Goal: Entertainment & Leisure: Consume media (video, audio)

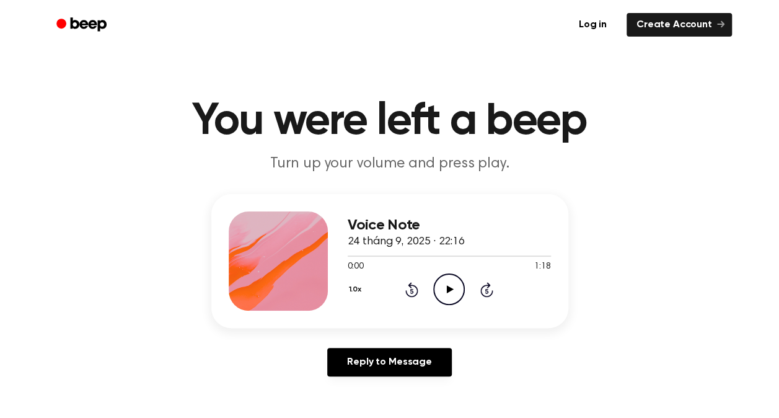
click at [456, 289] on icon "Play Audio" at bounding box center [449, 289] width 32 height 32
click at [448, 279] on icon "Play Audio" at bounding box center [449, 289] width 32 height 32
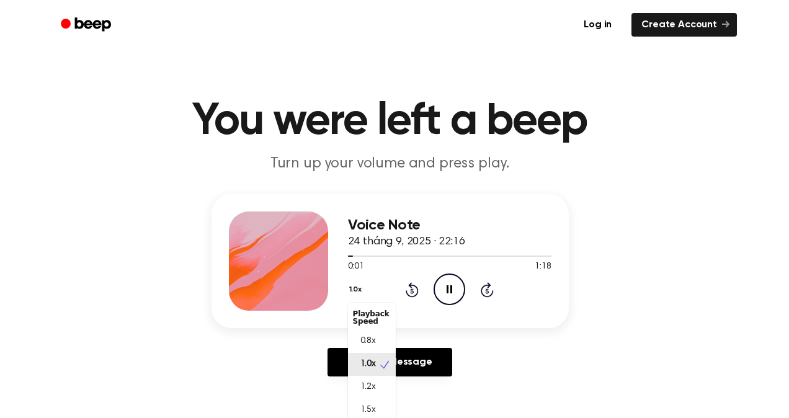
click at [355, 295] on button "1.0x" at bounding box center [357, 289] width 19 height 21
click at [390, 265] on div "Voice Note 24 tháng 9, 2025 · 22:16 0:03 1:18 Your browser does not support the…" at bounding box center [449, 260] width 203 height 99
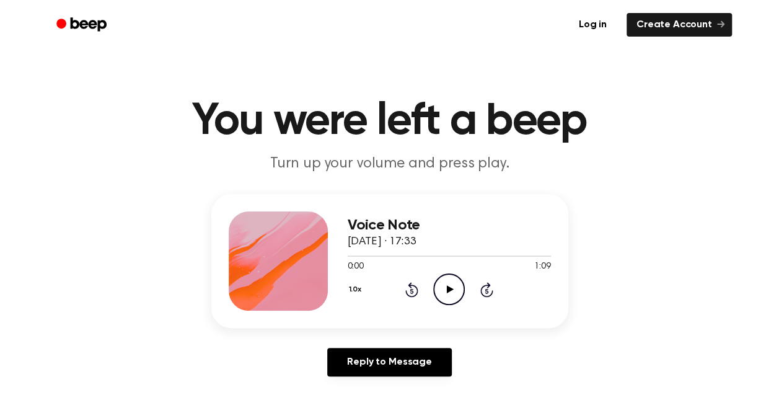
click at [446, 278] on icon "Play Audio" at bounding box center [449, 289] width 32 height 32
click at [407, 294] on icon at bounding box center [411, 289] width 13 height 15
click at [409, 298] on div "1.0x Rewind 5 seconds Pause Audio Skip 5 seconds" at bounding box center [449, 289] width 203 height 32
click at [410, 293] on icon "Rewind 5 seconds" at bounding box center [412, 289] width 14 height 16
click at [410, 293] on icon at bounding box center [411, 290] width 3 height 5
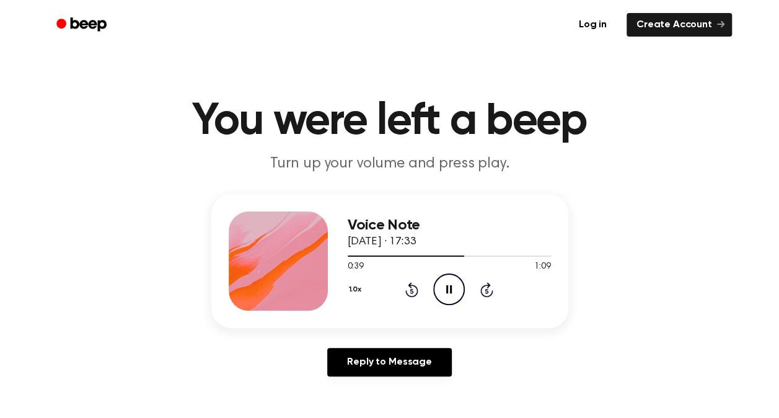
click at [405, 295] on icon "Rewind 5 seconds" at bounding box center [412, 289] width 14 height 16
click at [362, 291] on button "1.0x" at bounding box center [357, 289] width 19 height 21
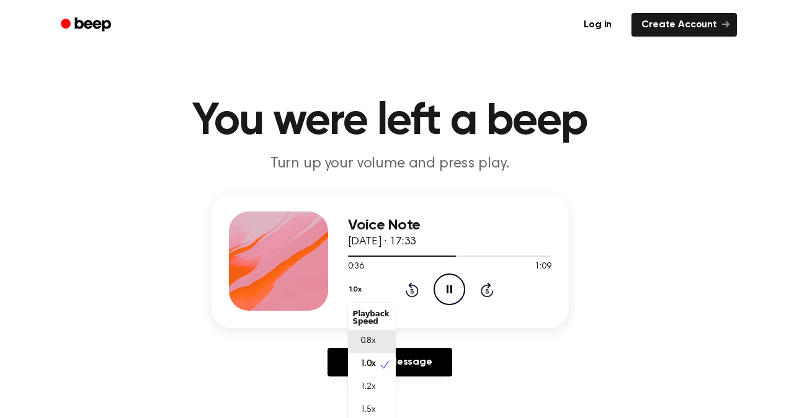
click at [363, 336] on span "0.8x" at bounding box center [367, 341] width 15 height 13
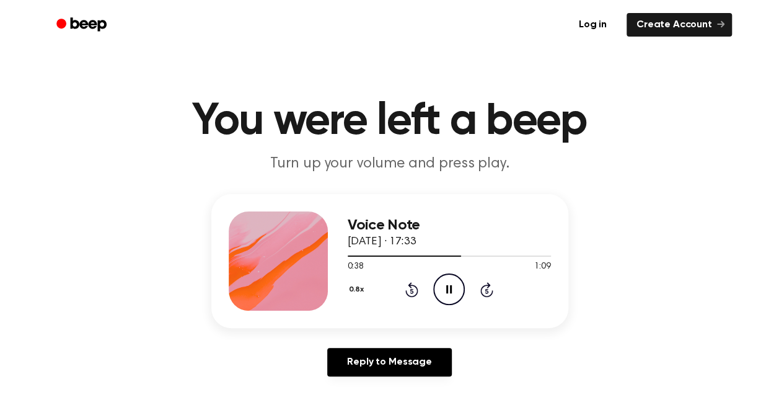
click at [439, 291] on icon "Pause Audio" at bounding box center [449, 289] width 32 height 32
click at [444, 286] on icon "Play Audio" at bounding box center [449, 289] width 32 height 32
click at [410, 288] on icon at bounding box center [411, 289] width 13 height 15
click at [449, 280] on icon "Pause Audio" at bounding box center [449, 289] width 32 height 32
click at [449, 285] on icon "Play Audio" at bounding box center [449, 289] width 32 height 32
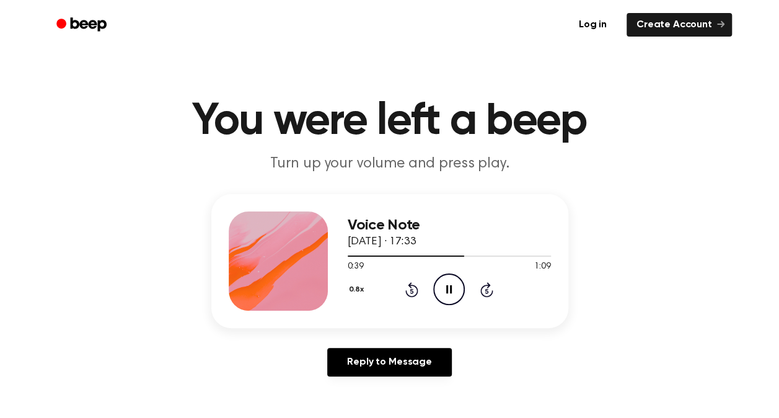
click at [455, 284] on icon "Pause Audio" at bounding box center [449, 289] width 32 height 32
click at [446, 285] on icon "Play Audio" at bounding box center [449, 289] width 32 height 32
click at [415, 283] on icon "Rewind 5 seconds" at bounding box center [412, 289] width 14 height 16
click at [414, 285] on icon at bounding box center [411, 289] width 13 height 15
click at [405, 289] on icon "Rewind 5 seconds" at bounding box center [412, 289] width 14 height 16
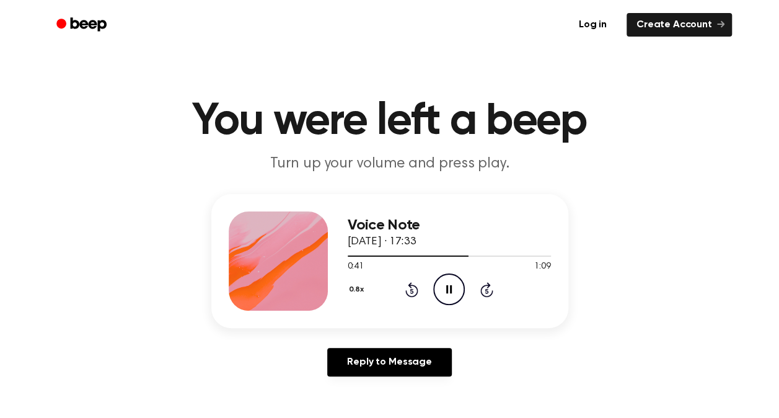
click at [460, 290] on icon "Pause Audio" at bounding box center [449, 289] width 32 height 32
click at [455, 284] on icon "Play Audio" at bounding box center [449, 289] width 32 height 32
click at [358, 285] on button "0.8x" at bounding box center [358, 289] width 21 height 21
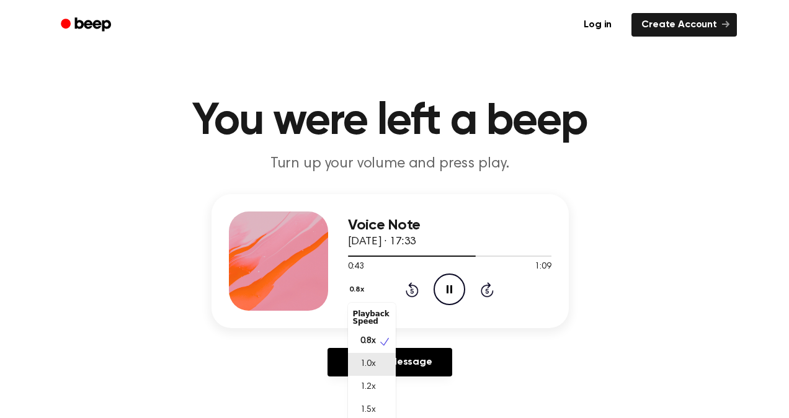
click at [387, 356] on div "1.0x" at bounding box center [372, 364] width 48 height 23
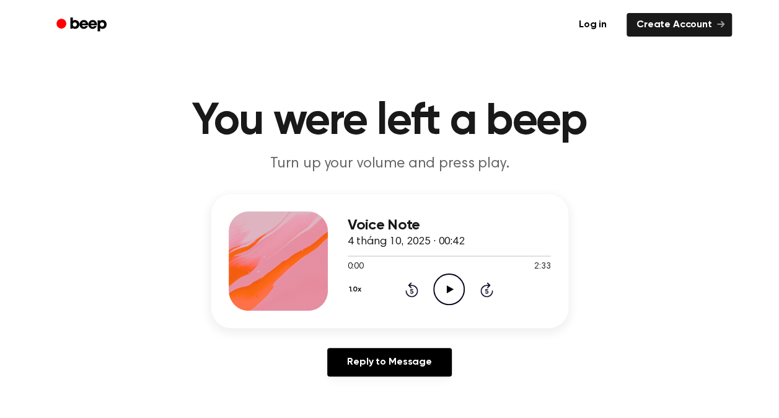
drag, startPoint x: 456, startPoint y: 291, endPoint x: 407, endPoint y: 260, distance: 57.6
click at [456, 291] on icon "Play Audio" at bounding box center [449, 289] width 32 height 32
click at [421, 295] on div "1.0x Rewind 5 seconds Pause Audio Skip 5 seconds" at bounding box center [449, 289] width 203 height 32
click at [410, 290] on icon at bounding box center [411, 290] width 3 height 5
click at [412, 288] on icon "Rewind 5 seconds" at bounding box center [412, 289] width 14 height 16
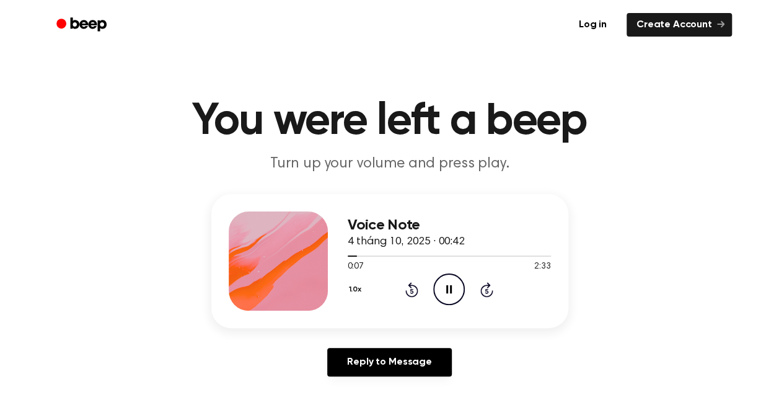
click at [405, 283] on icon "Rewind 5 seconds" at bounding box center [412, 289] width 14 height 16
click at [406, 283] on icon "Rewind 5 seconds" at bounding box center [412, 289] width 14 height 16
click at [446, 286] on icon at bounding box center [449, 289] width 6 height 8
click at [454, 281] on icon "Play Audio" at bounding box center [449, 289] width 32 height 32
click at [410, 287] on icon at bounding box center [411, 289] width 13 height 15
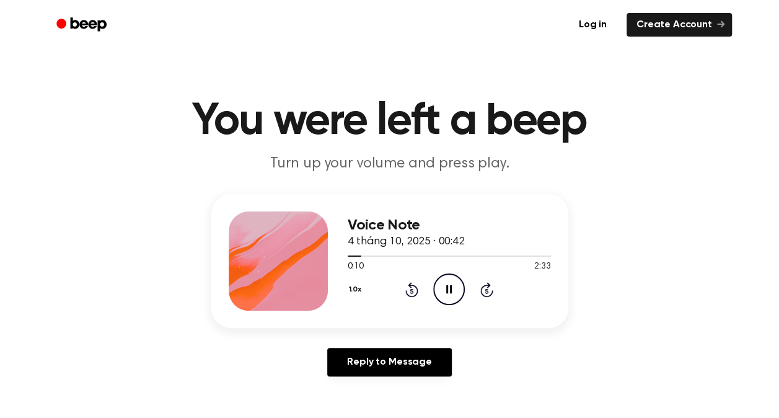
click at [408, 285] on icon "Rewind 5 seconds" at bounding box center [412, 289] width 14 height 16
click at [475, 285] on div "1.0x Rewind 5 seconds Pause Audio Skip 5 seconds" at bounding box center [449, 289] width 203 height 32
click at [474, 288] on div "1.0x Rewind 5 seconds Pause Audio Skip 5 seconds" at bounding box center [449, 289] width 203 height 32
click at [482, 288] on icon at bounding box center [486, 289] width 13 height 15
click at [410, 289] on icon at bounding box center [411, 290] width 3 height 5
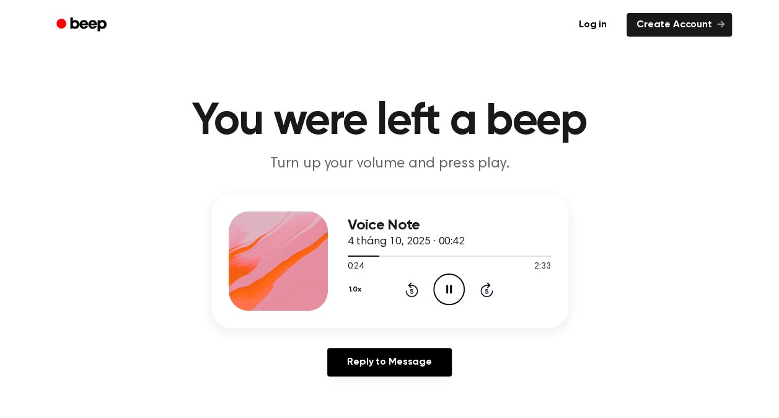
click at [445, 283] on icon "Pause Audio" at bounding box center [449, 289] width 32 height 32
click at [458, 288] on icon "Play Audio" at bounding box center [449, 289] width 32 height 32
click at [449, 283] on icon "Pause Audio" at bounding box center [449, 289] width 32 height 32
click at [437, 293] on icon "Play Audio" at bounding box center [449, 289] width 32 height 32
click at [445, 286] on icon "Pause Audio" at bounding box center [449, 289] width 32 height 32
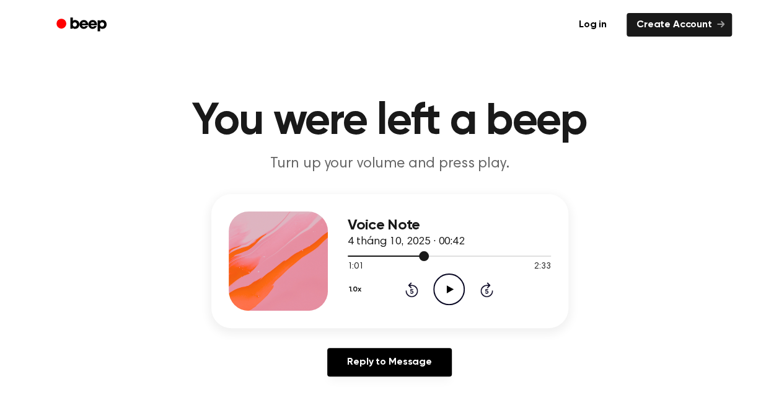
click at [346, 256] on div "Voice Note 4 tháng 10, 2025 · 00:42 1:01 2:33 Your browser does not support the…" at bounding box center [389, 261] width 357 height 134
click at [348, 257] on div at bounding box center [449, 255] width 203 height 10
click at [437, 284] on icon "Play Audio" at bounding box center [449, 289] width 32 height 32
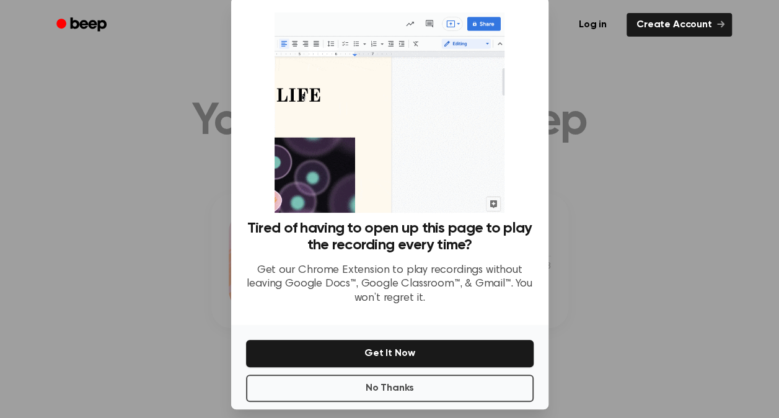
scroll to position [33, 0]
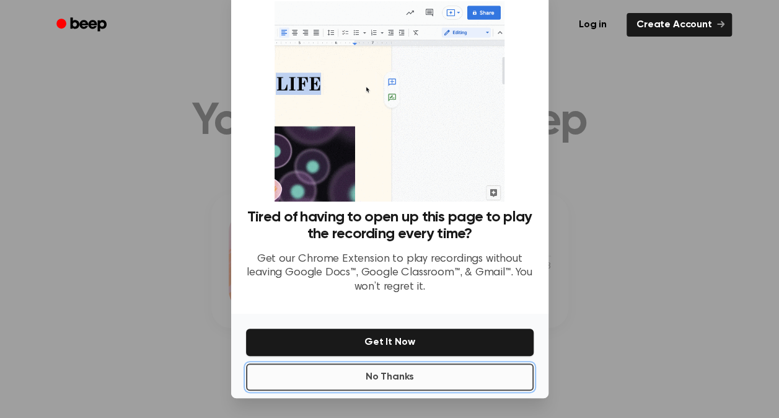
click at [419, 375] on button "No Thanks" at bounding box center [390, 376] width 288 height 27
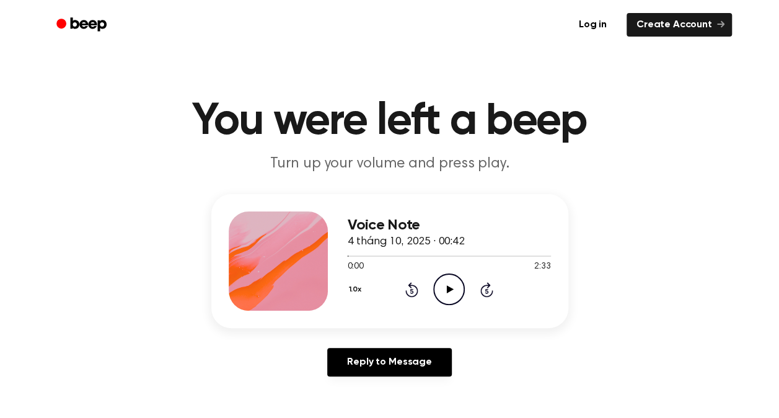
click at [450, 283] on icon "Play Audio" at bounding box center [449, 289] width 32 height 32
click at [441, 288] on icon "Pause Audio" at bounding box center [449, 289] width 32 height 32
click at [442, 291] on icon "Play Audio" at bounding box center [449, 289] width 32 height 32
click at [443, 293] on icon "Pause Audio" at bounding box center [449, 289] width 32 height 32
drag, startPoint x: 375, startPoint y: 258, endPoint x: 337, endPoint y: 271, distance: 40.0
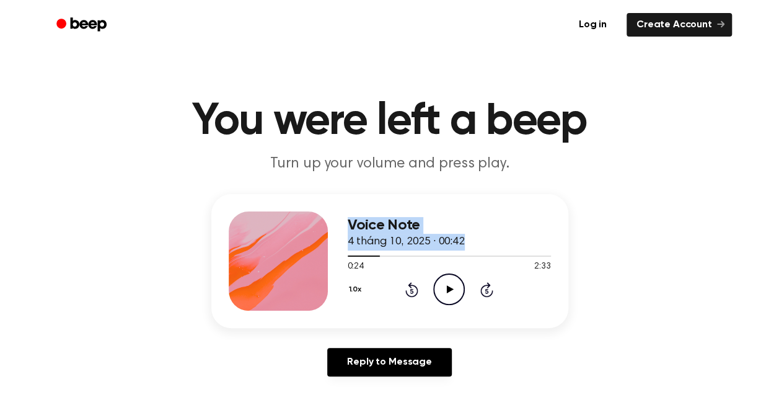
click at [337, 271] on div "Voice Note 4 tháng 10, 2025 · 00:42 0:24 2:33 Your browser does not support the…" at bounding box center [389, 261] width 357 height 134
drag, startPoint x: 337, startPoint y: 271, endPoint x: 381, endPoint y: 268, distance: 43.5
click at [381, 268] on div "0:24 2:33" at bounding box center [449, 266] width 203 height 13
click at [405, 281] on icon "Rewind 5 seconds" at bounding box center [412, 289] width 14 height 16
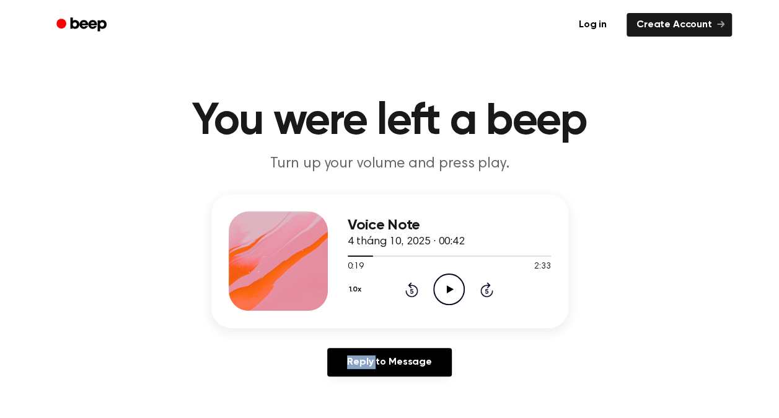
click at [405, 281] on icon "Rewind 5 seconds" at bounding box center [412, 289] width 14 height 16
click at [409, 284] on icon at bounding box center [411, 289] width 13 height 15
click at [409, 284] on icon "Rewind 5 seconds" at bounding box center [412, 289] width 14 height 16
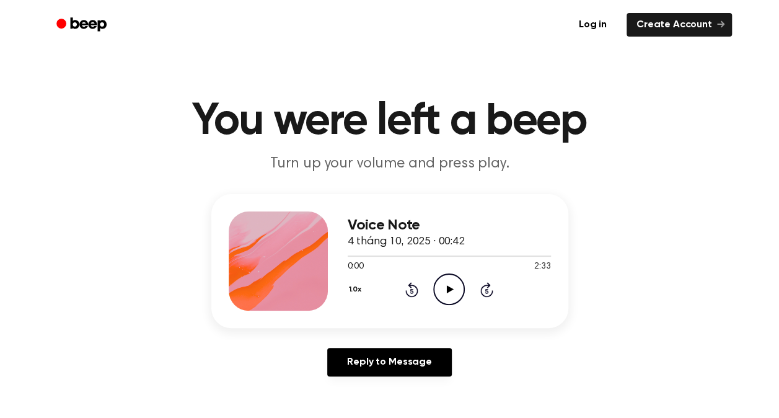
drag, startPoint x: 409, startPoint y: 284, endPoint x: 433, endPoint y: 289, distance: 25.3
click at [433, 289] on div "1.0x Rewind 5 seconds Play Audio Skip 5 seconds" at bounding box center [449, 289] width 203 height 32
click at [443, 289] on icon "Play Audio" at bounding box center [449, 289] width 32 height 32
click at [439, 285] on icon "Pause Audio" at bounding box center [449, 289] width 32 height 32
click at [411, 289] on icon "Rewind 5 seconds" at bounding box center [412, 289] width 14 height 16
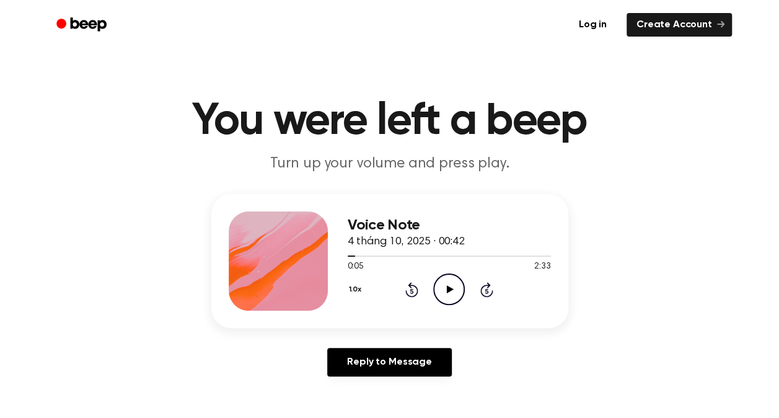
click at [441, 286] on icon "Play Audio" at bounding box center [449, 289] width 32 height 32
click at [448, 293] on icon "Pause Audio" at bounding box center [449, 289] width 32 height 32
click at [444, 282] on icon "Play Audio" at bounding box center [449, 289] width 32 height 32
click at [392, 261] on div "0:10 2:33" at bounding box center [449, 266] width 203 height 13
click at [391, 258] on div at bounding box center [449, 255] width 203 height 10
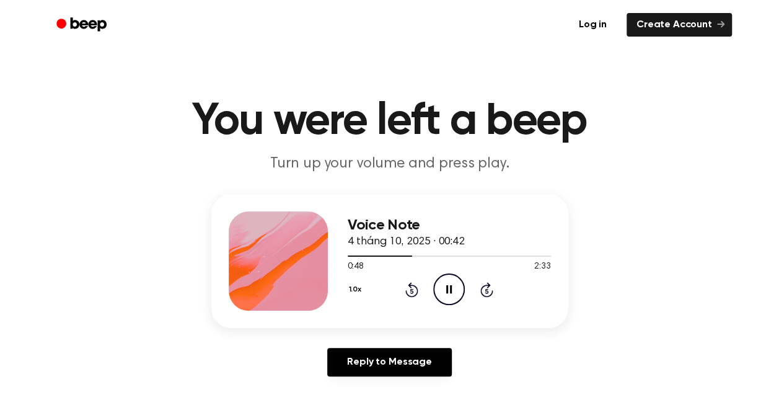
click at [453, 299] on icon "Pause Audio" at bounding box center [449, 289] width 32 height 32
click at [462, 294] on icon "Play Audio" at bounding box center [449, 289] width 32 height 32
click at [414, 293] on icon "Rewind 5 seconds" at bounding box center [412, 289] width 14 height 16
click at [414, 285] on icon at bounding box center [411, 289] width 13 height 15
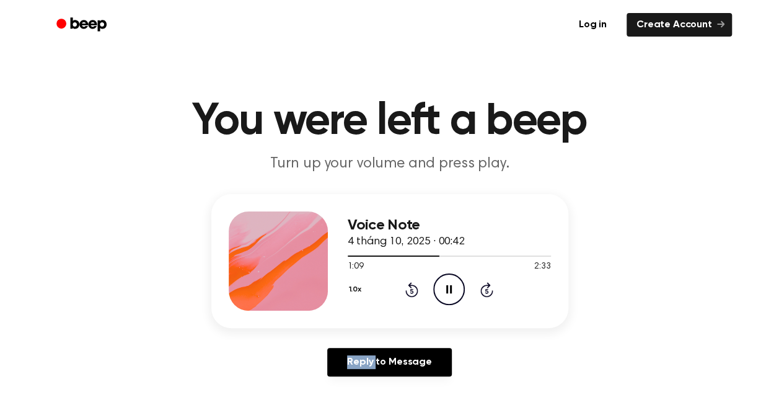
click at [414, 285] on icon at bounding box center [411, 289] width 13 height 15
drag, startPoint x: 414, startPoint y: 285, endPoint x: 516, endPoint y: 203, distance: 130.5
click at [516, 203] on div "Voice Note 4 tháng 10, 2025 · 00:42 1:00 2:33 Your browser does not support the…" at bounding box center [389, 261] width 357 height 134
click at [413, 288] on icon "Rewind 5 seconds" at bounding box center [412, 289] width 14 height 16
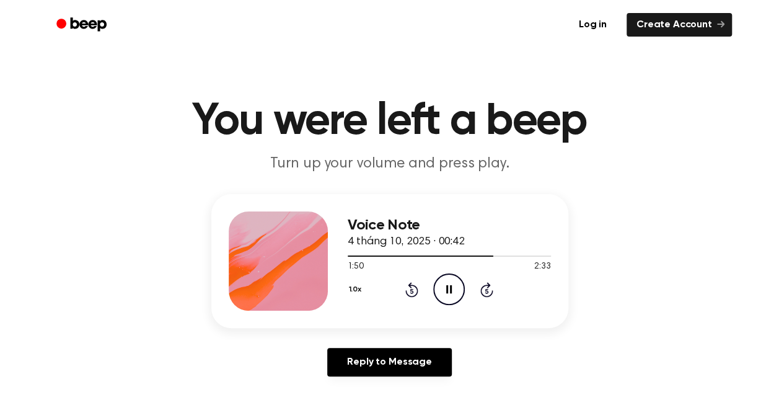
click at [412, 288] on icon "Rewind 5 seconds" at bounding box center [412, 289] width 14 height 16
drag, startPoint x: 448, startPoint y: 286, endPoint x: 453, endPoint y: 268, distance: 19.4
click at [448, 286] on icon at bounding box center [449, 289] width 6 height 8
click at [458, 286] on icon "Play Audio" at bounding box center [449, 289] width 32 height 32
